Goal: Obtain resource: Obtain resource

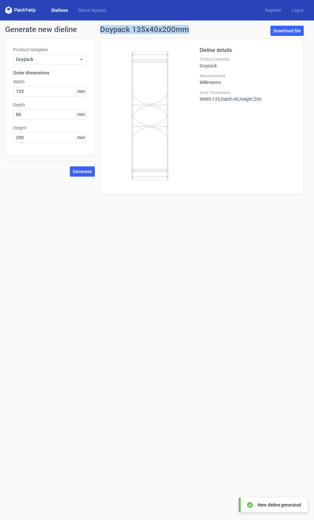
drag, startPoint x: 102, startPoint y: 28, endPoint x: 209, endPoint y: 28, distance: 106.7
click at [216, 27] on div "Doypack 135x40x200mm Download file" at bounding box center [202, 32] width 204 height 13
drag, startPoint x: 99, startPoint y: 12, endPoint x: 106, endPoint y: 14, distance: 7.0
click at [99, 12] on link "Diecut layouts" at bounding box center [92, 10] width 38 height 6
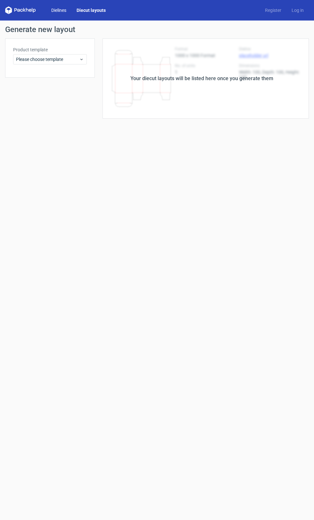
click at [55, 10] on link "Dielines" at bounding box center [58, 10] width 25 height 6
